Goal: Task Accomplishment & Management: Manage account settings

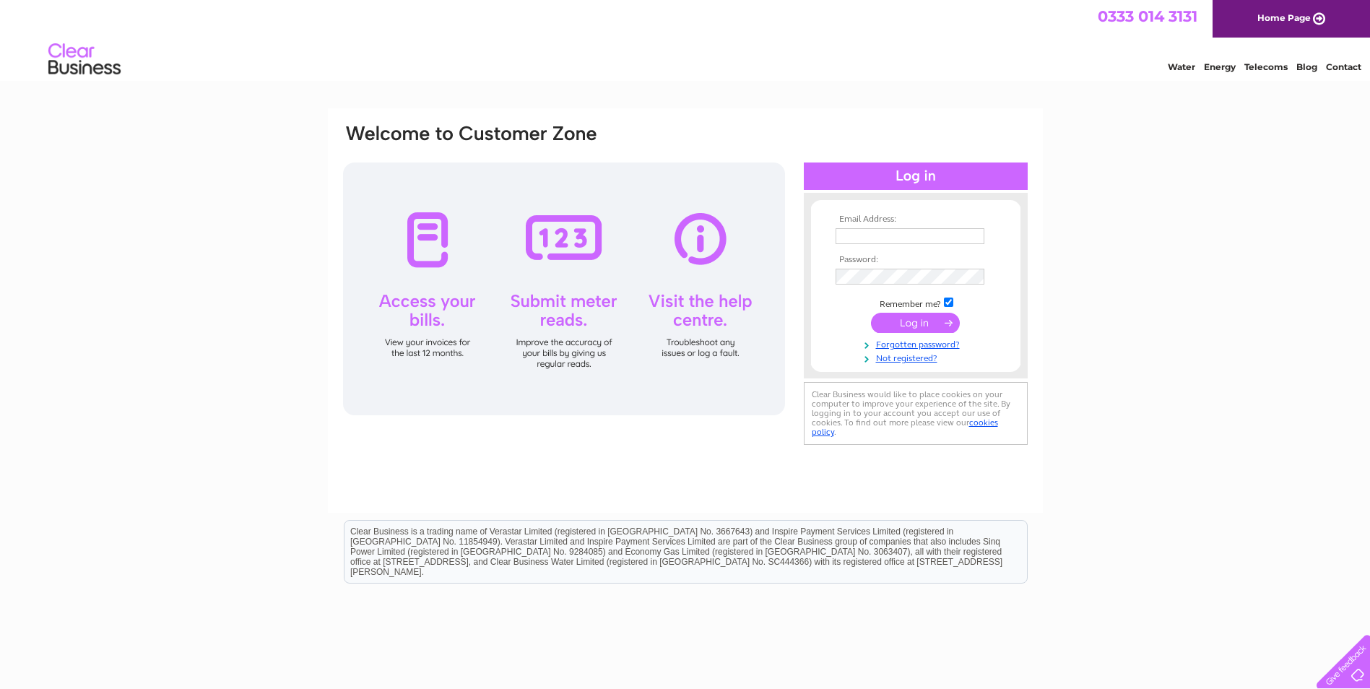
type input "cocomakuk@cocoamarketing.com"
click at [890, 326] on input "submit" at bounding box center [915, 323] width 89 height 20
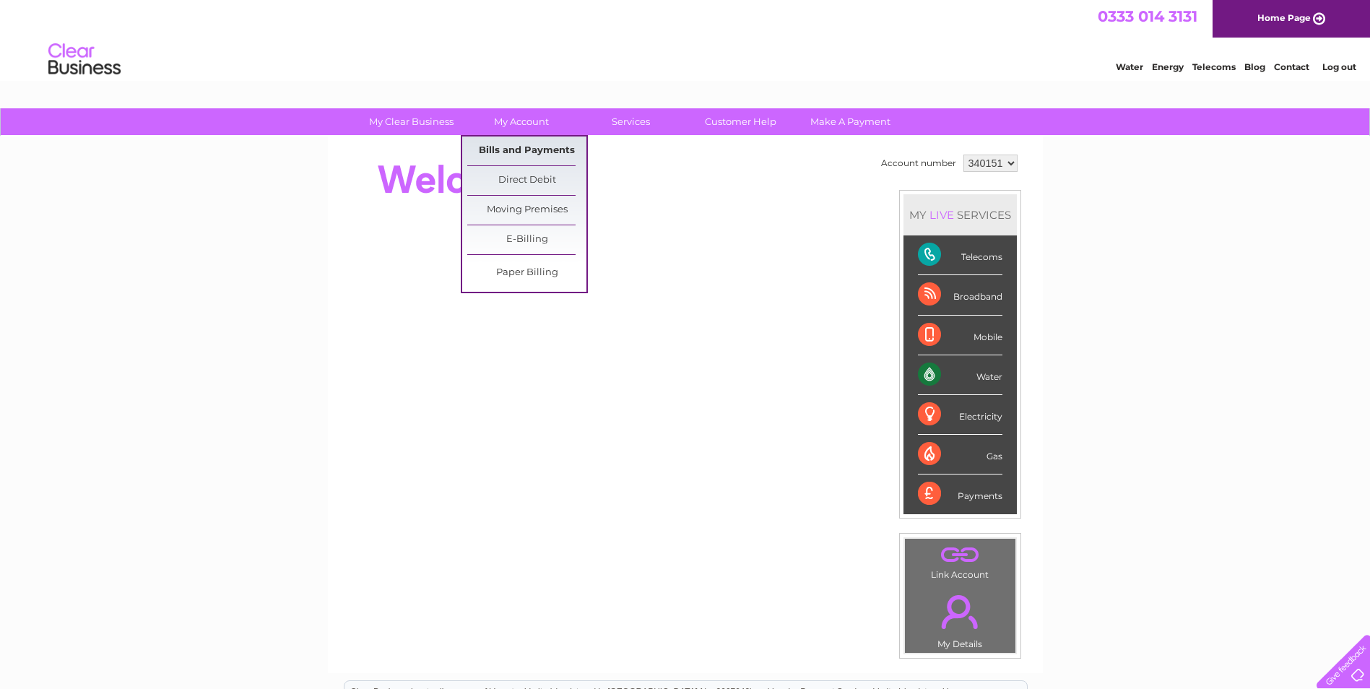
click at [517, 156] on link "Bills and Payments" at bounding box center [526, 151] width 119 height 29
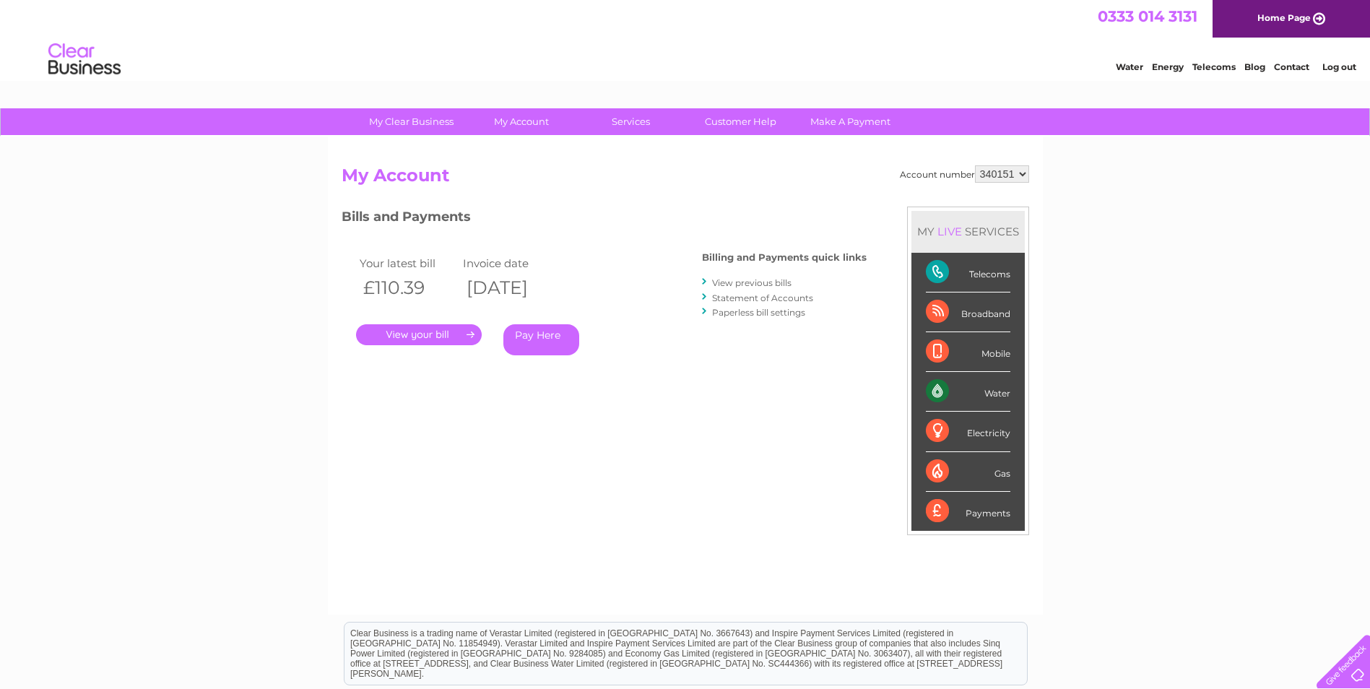
click at [421, 336] on link "." at bounding box center [419, 334] width 126 height 21
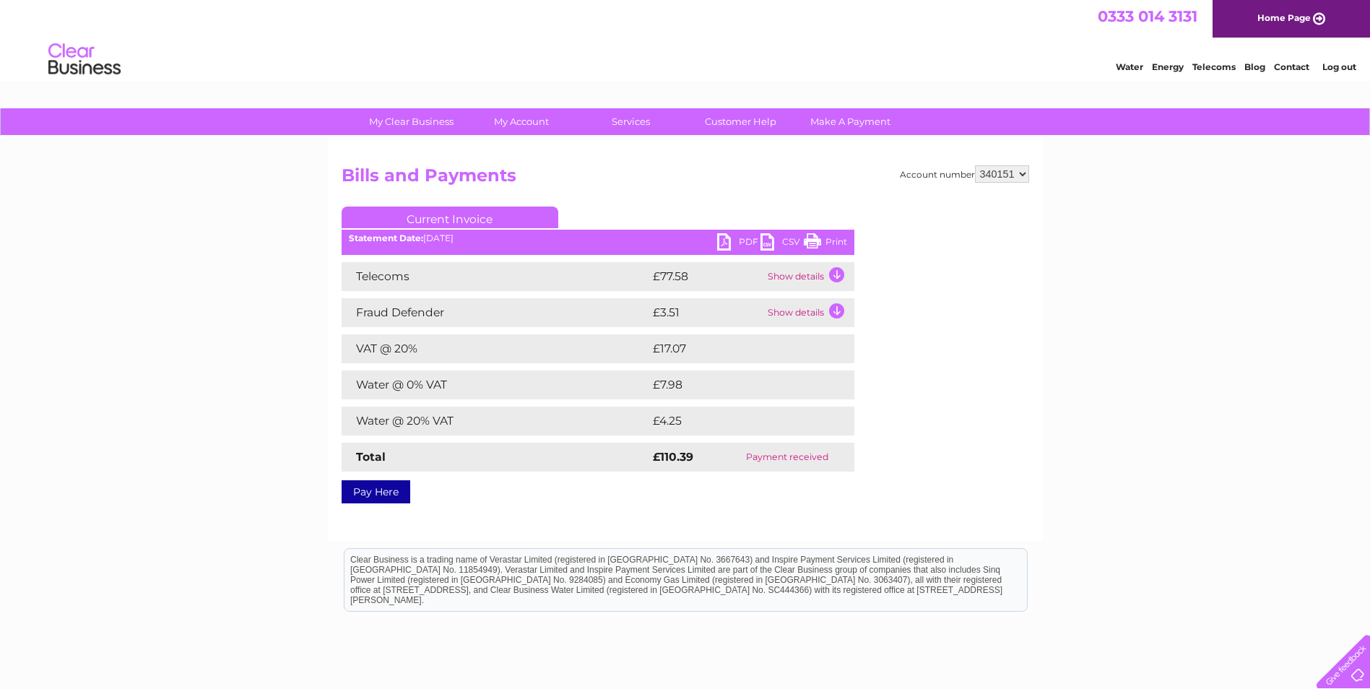
click at [728, 243] on link "PDF" at bounding box center [738, 243] width 43 height 21
